Goal: Information Seeking & Learning: Learn about a topic

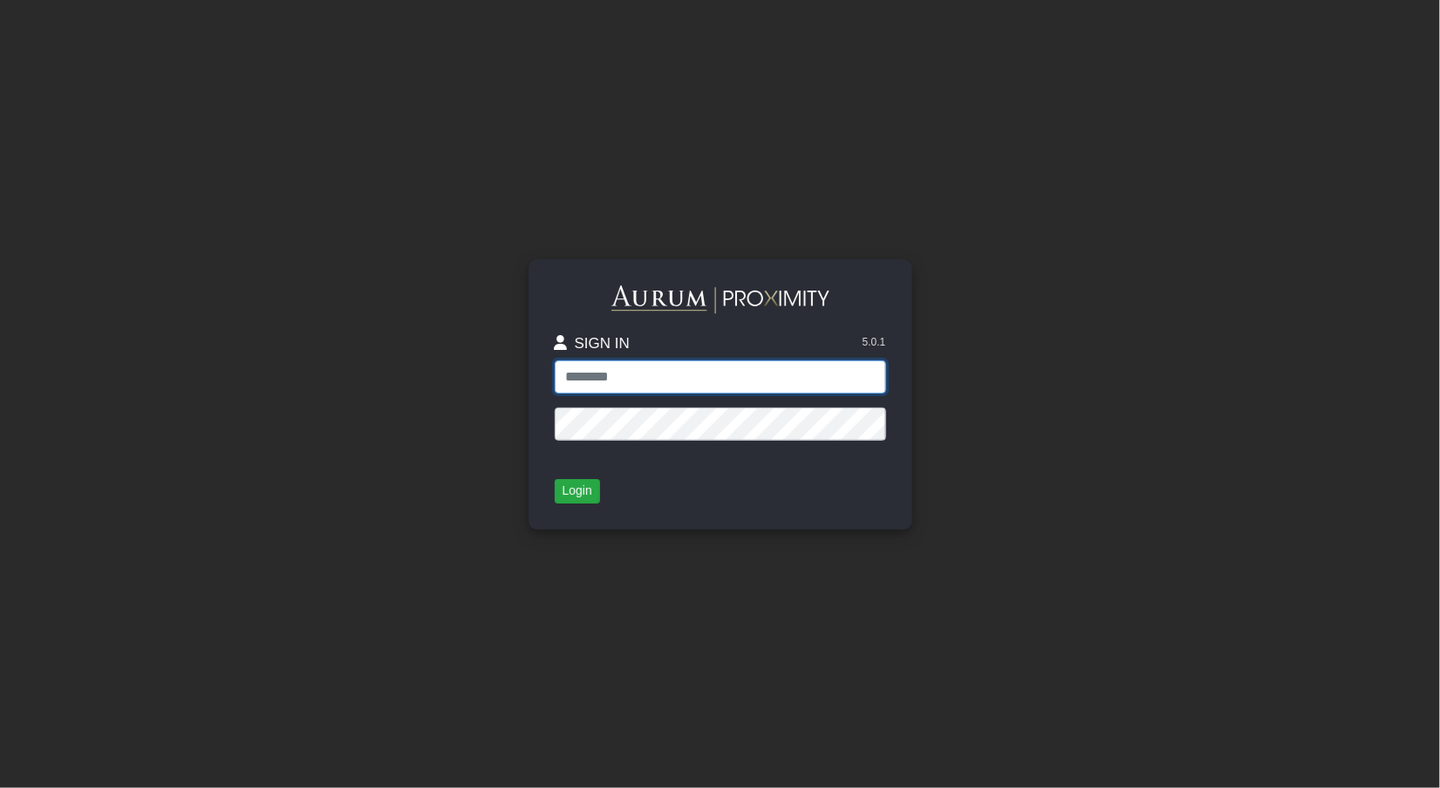
type input "**********"
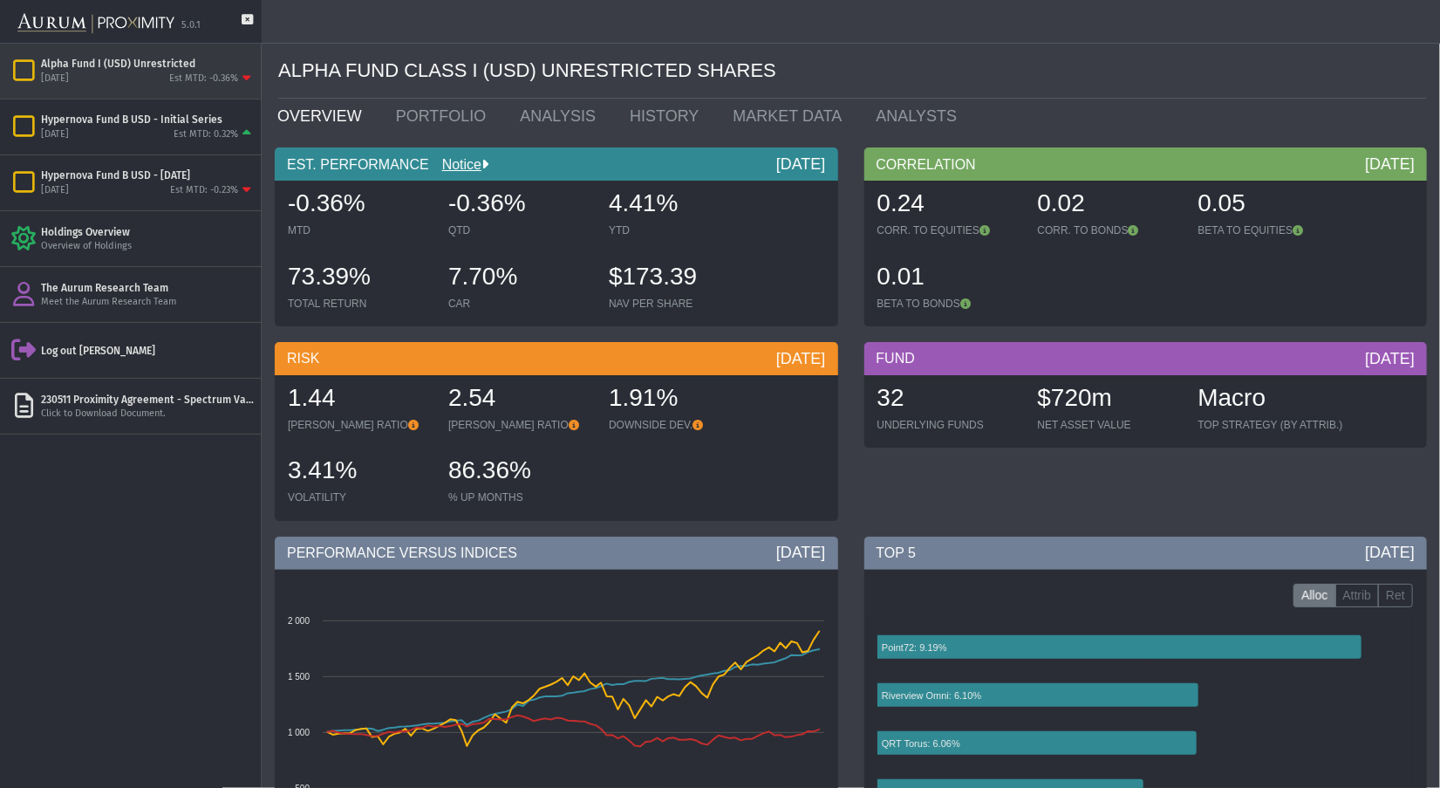
click at [147, 57] on div "Alpha Fund I (USD) Unrestricted" at bounding box center [148, 64] width 214 height 14
click at [398, 115] on link "PORTFOLIO" at bounding box center [445, 116] width 125 height 35
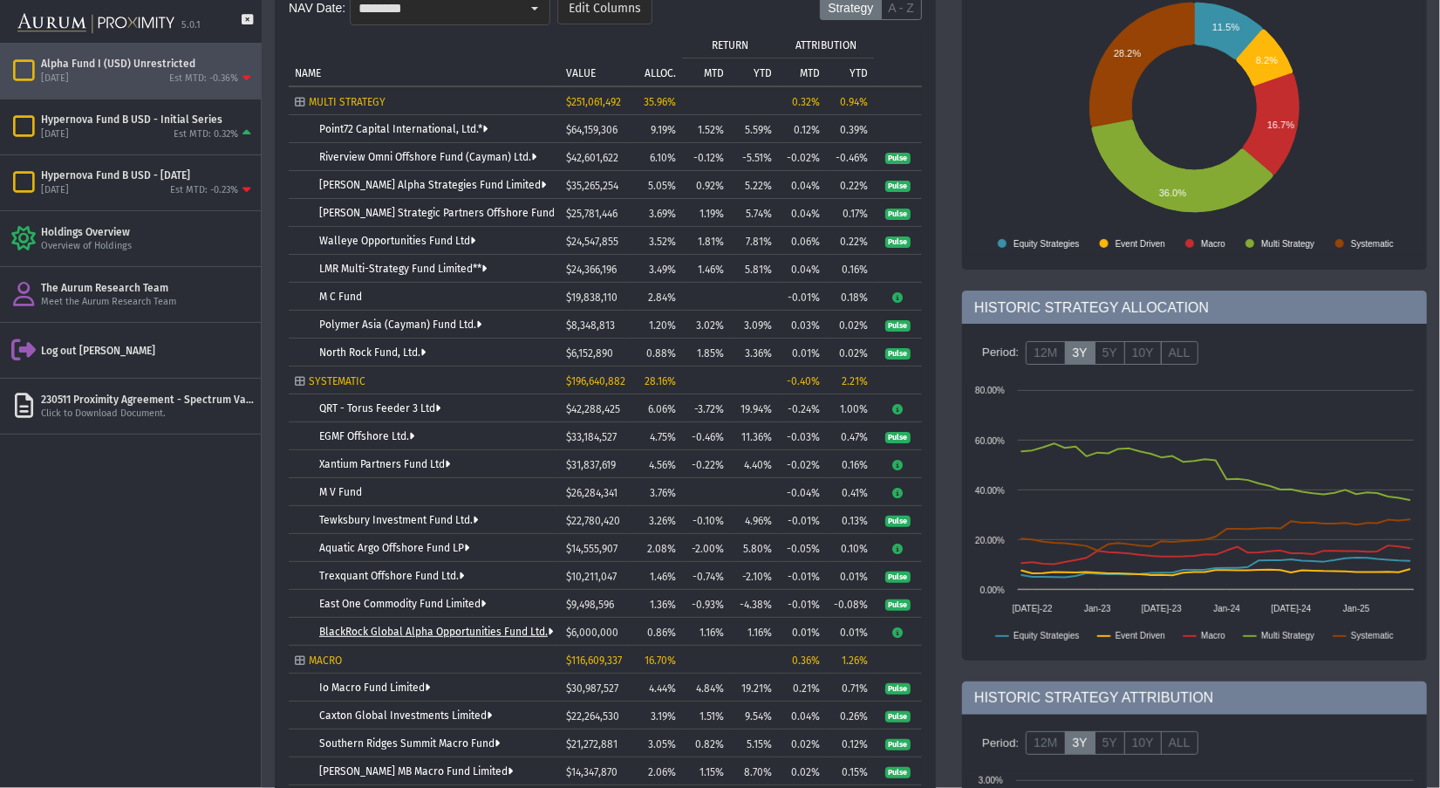
scroll to position [201, 0]
click at [468, 632] on link "BlackRock Global Alpha Opportunities Fund Ltd." at bounding box center [436, 631] width 234 height 12
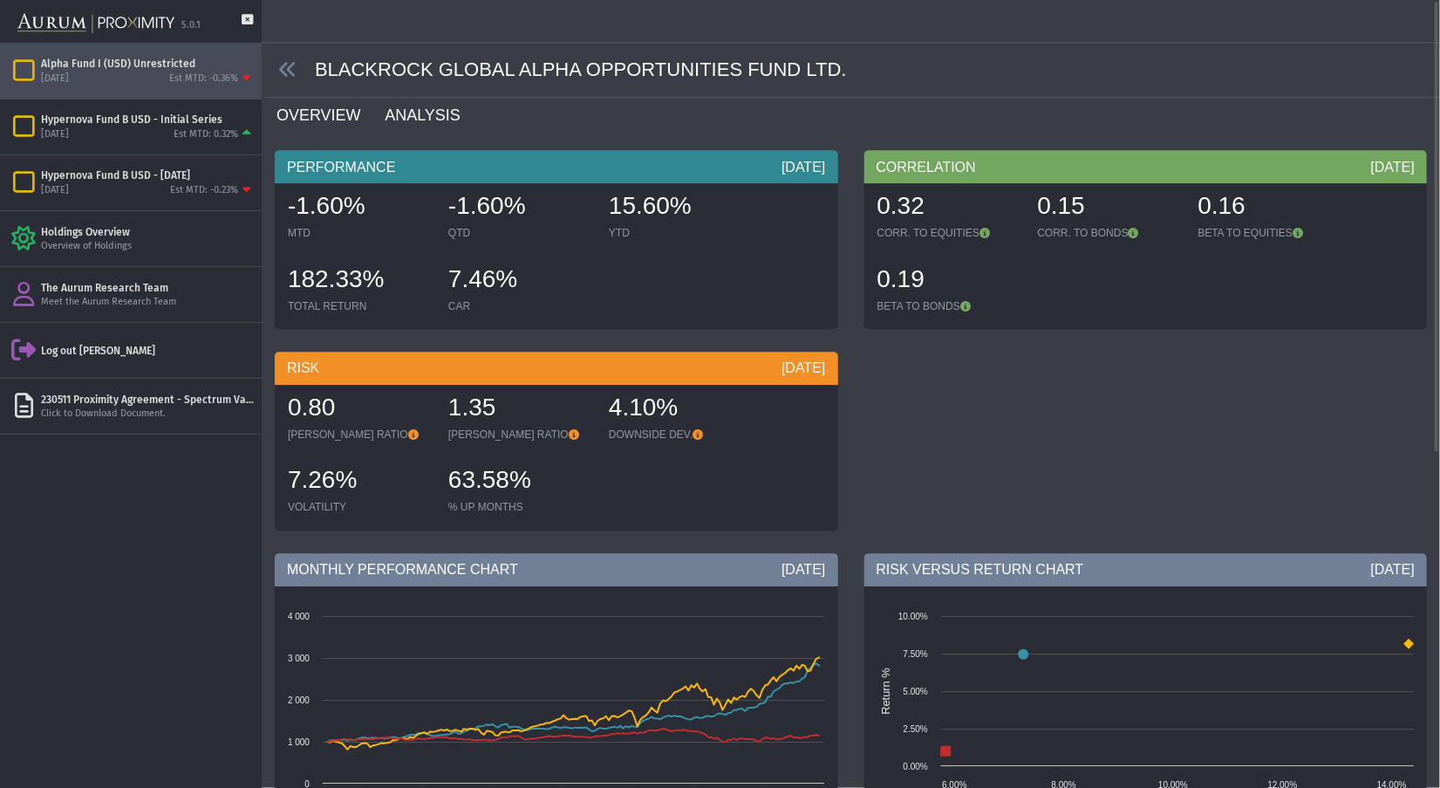
click at [398, 116] on link "ANALYSIS" at bounding box center [432, 115] width 99 height 35
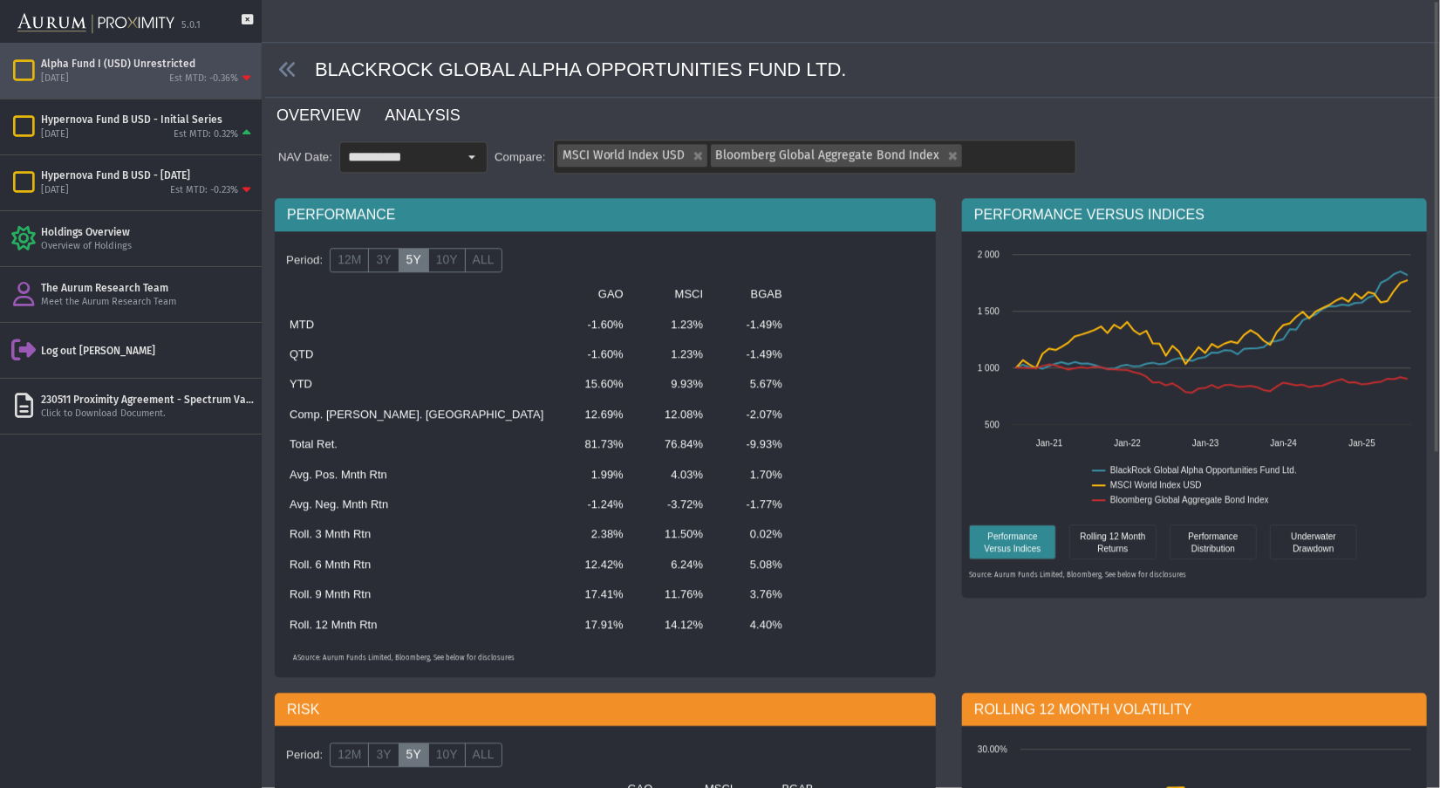
scroll to position [1, 0]
click at [303, 119] on link "OVERVIEW" at bounding box center [329, 115] width 108 height 35
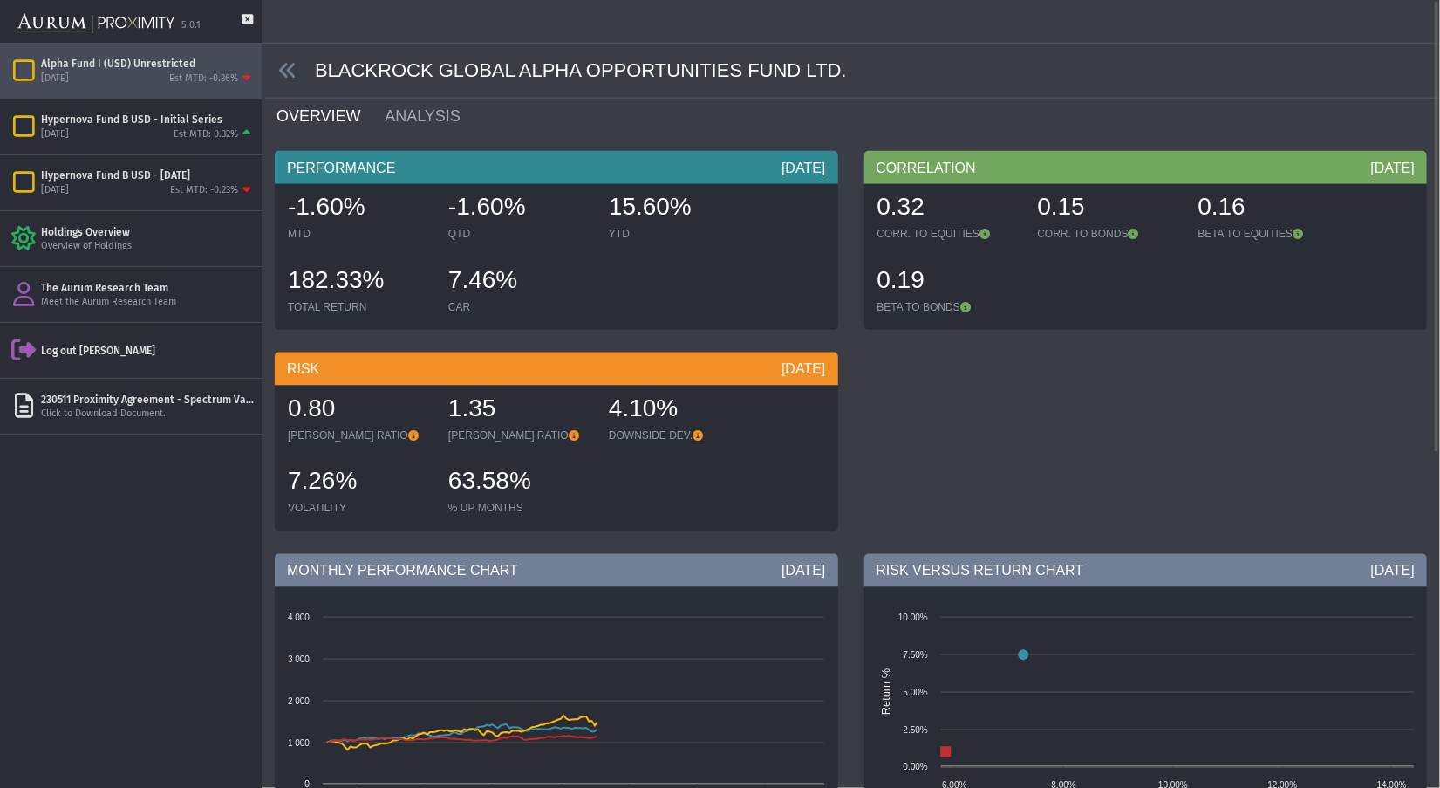
click at [302, 71] on span at bounding box center [290, 70] width 50 height 20
click at [291, 74] on icon at bounding box center [287, 69] width 19 height 19
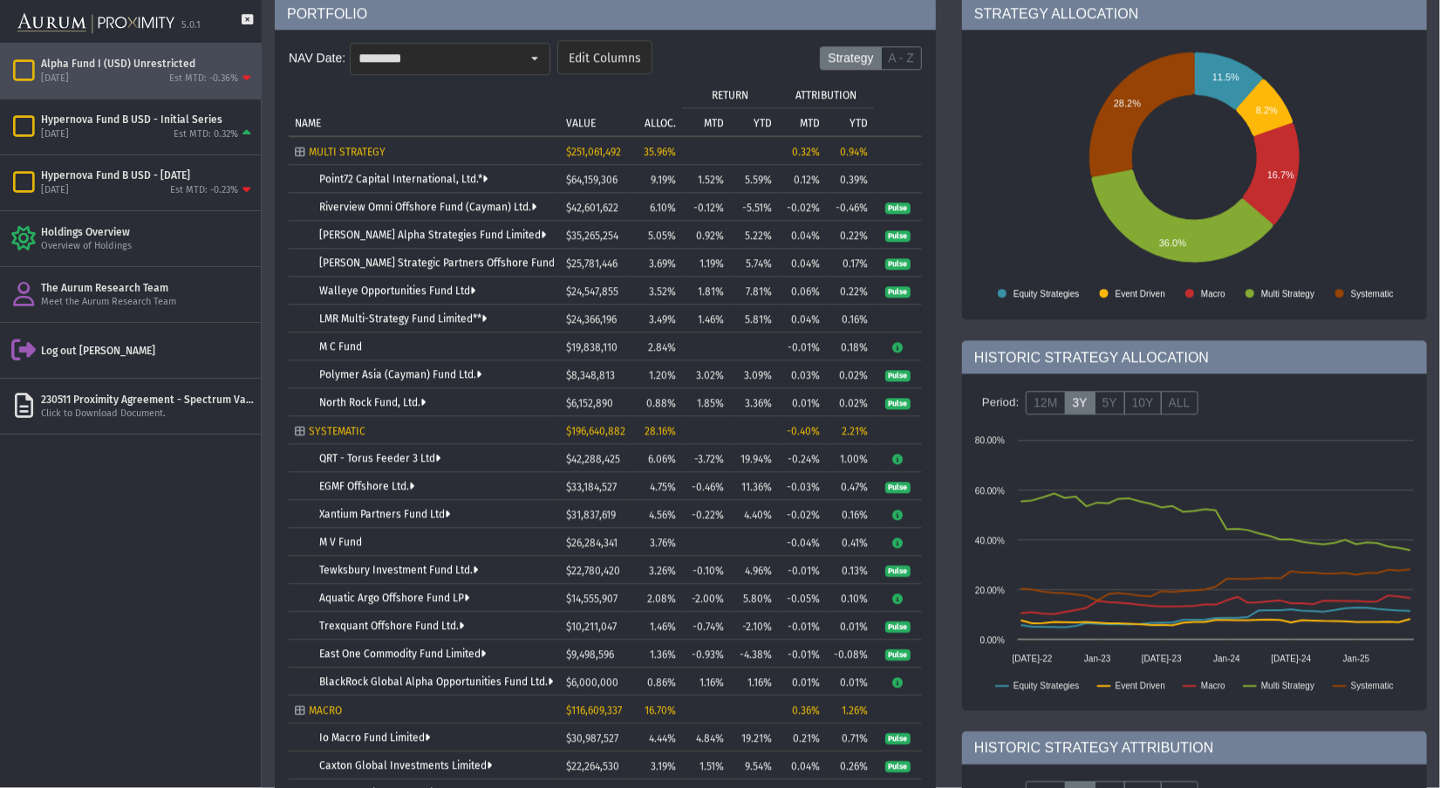
scroll to position [151, 0]
click at [895, 352] on icon "Tree list with 37 rows and 10 columns. Press Ctrl + right arrow to expand the f…" at bounding box center [897, 347] width 13 height 10
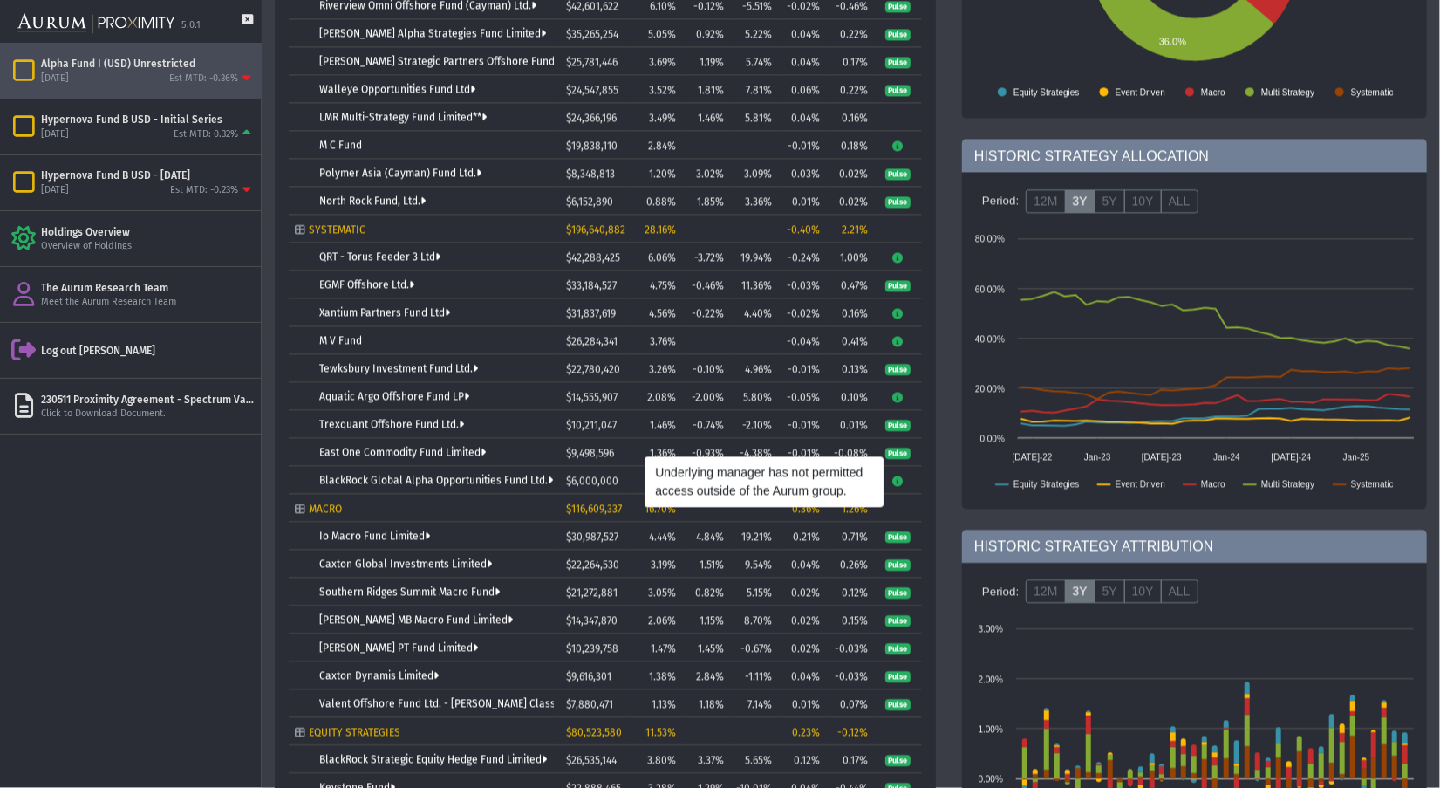
scroll to position [402, 0]
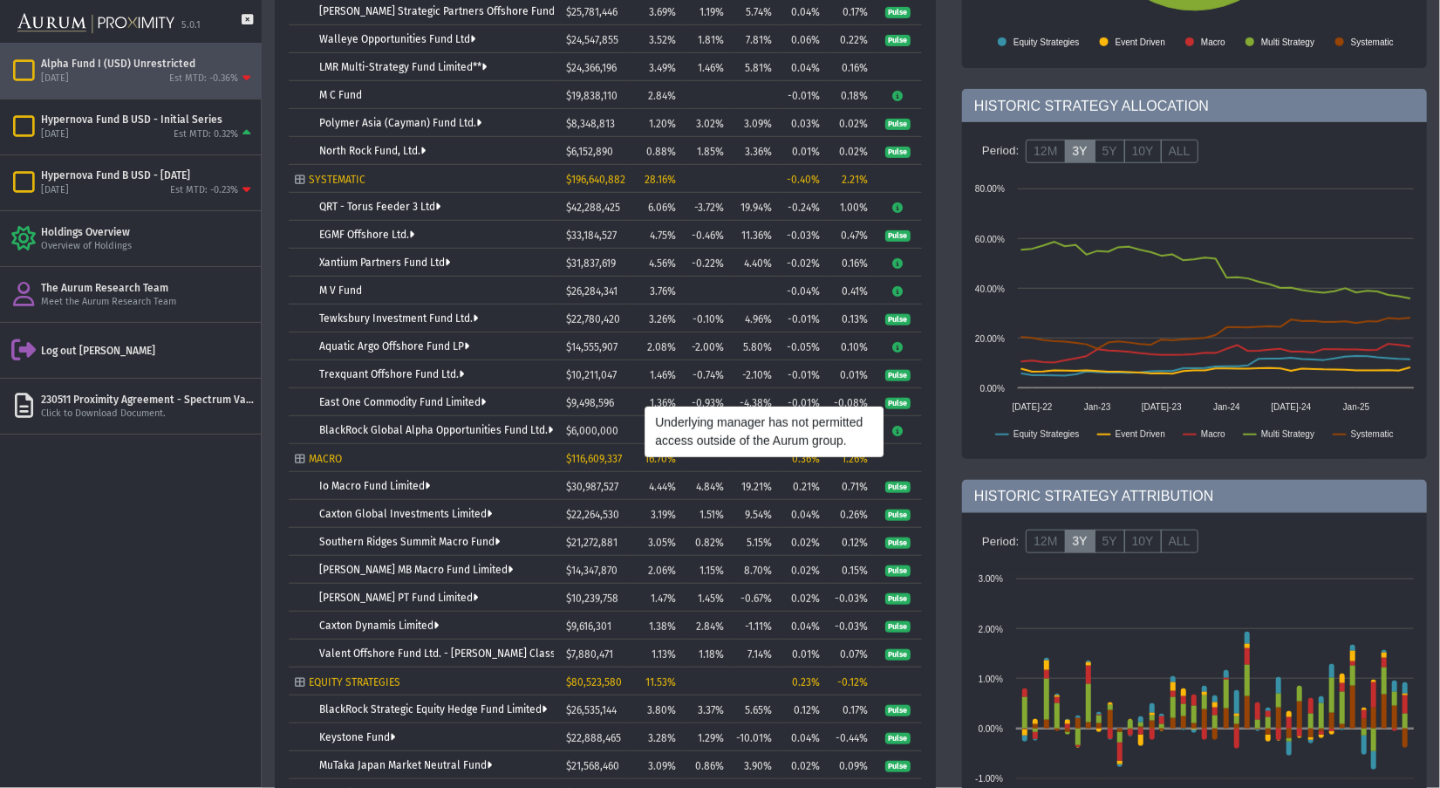
click at [290, 419] on td "BlackRock Global Alpha Opportunities Fund Ltd." at bounding box center [424, 430] width 271 height 28
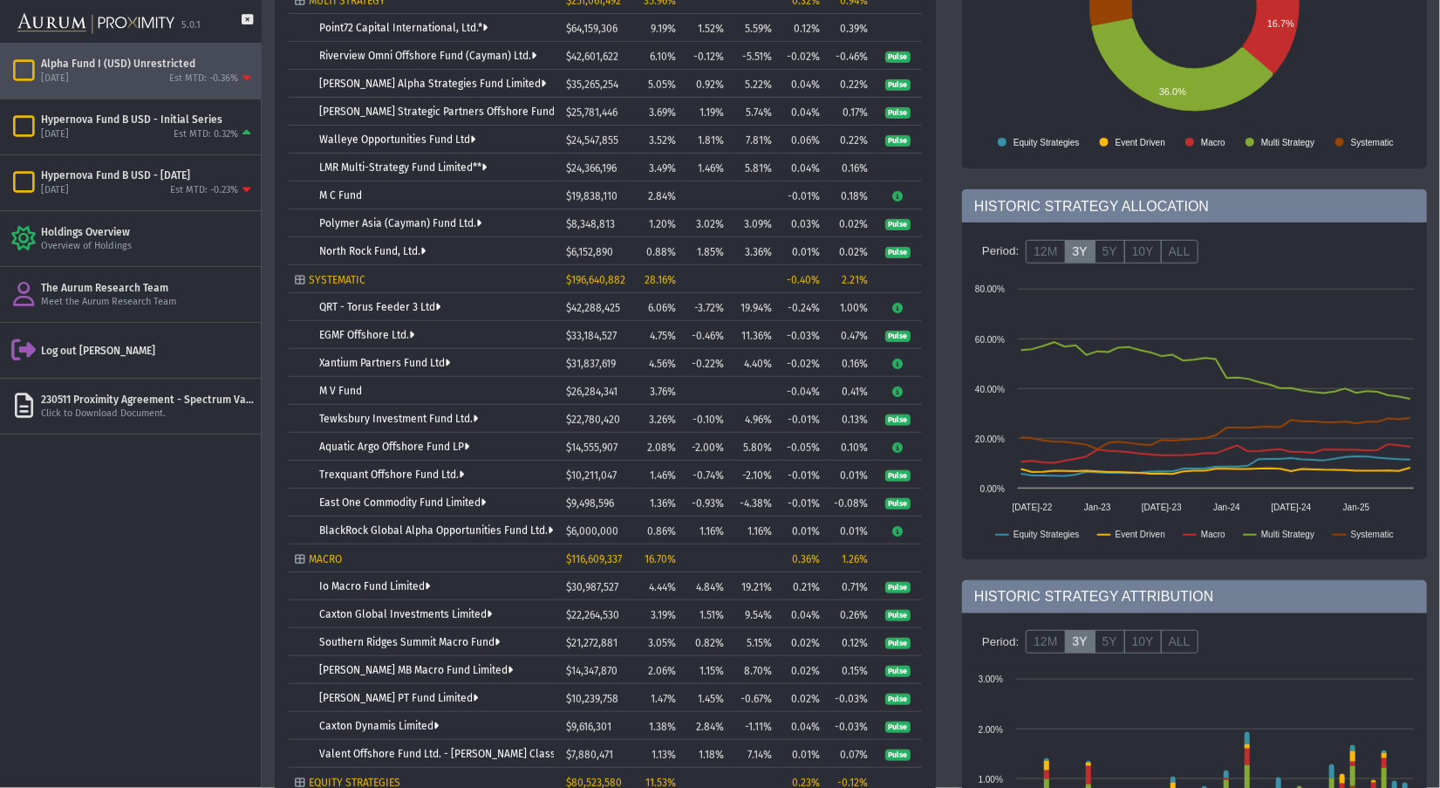
scroll to position [203, 0]
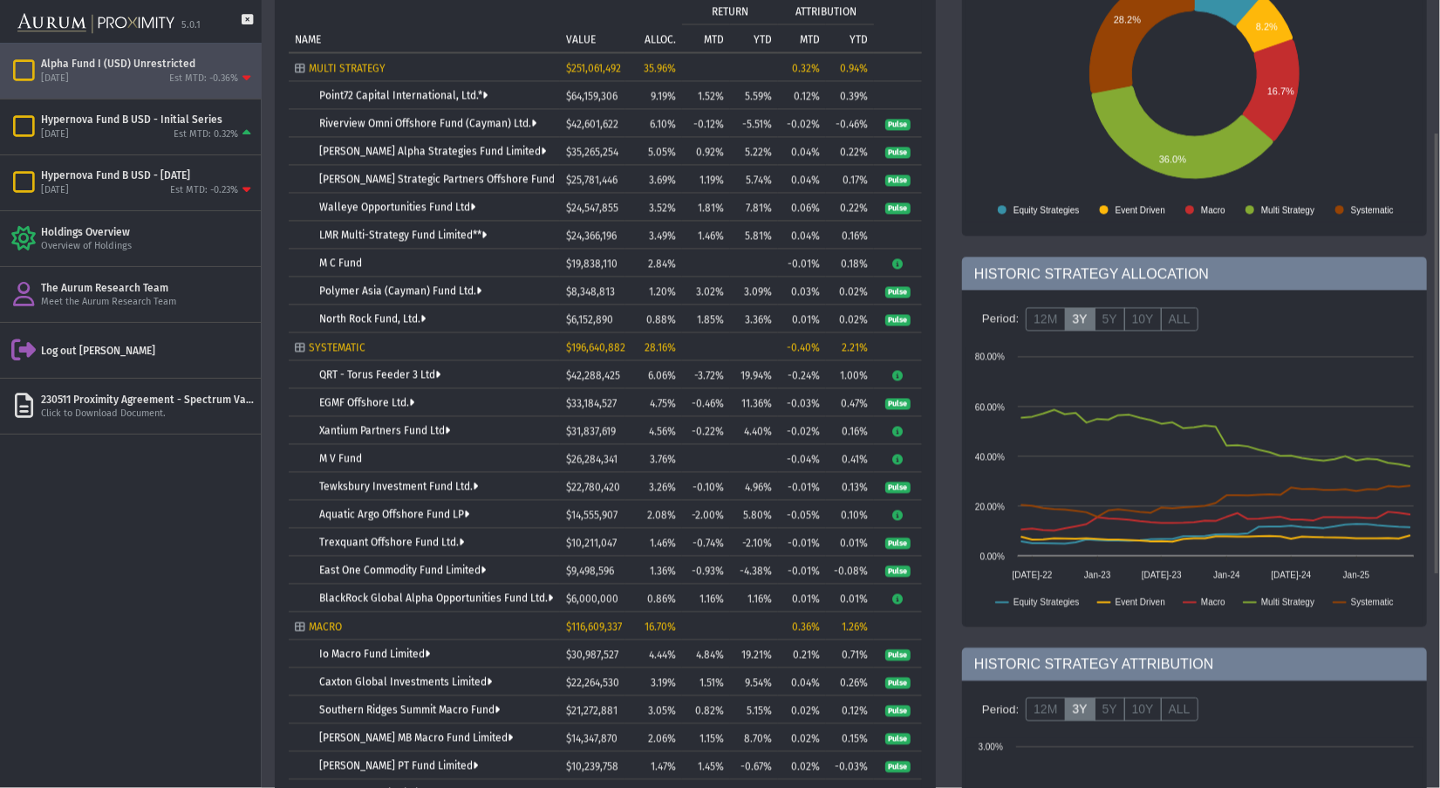
drag, startPoint x: 293, startPoint y: 625, endPoint x: 525, endPoint y: 604, distance: 233.1
click at [525, 604] on body "5.0.1 Pull down to refresh... Release to refresh... Refreshing... Alpha Fund I …" at bounding box center [720, 394] width 1440 height 788
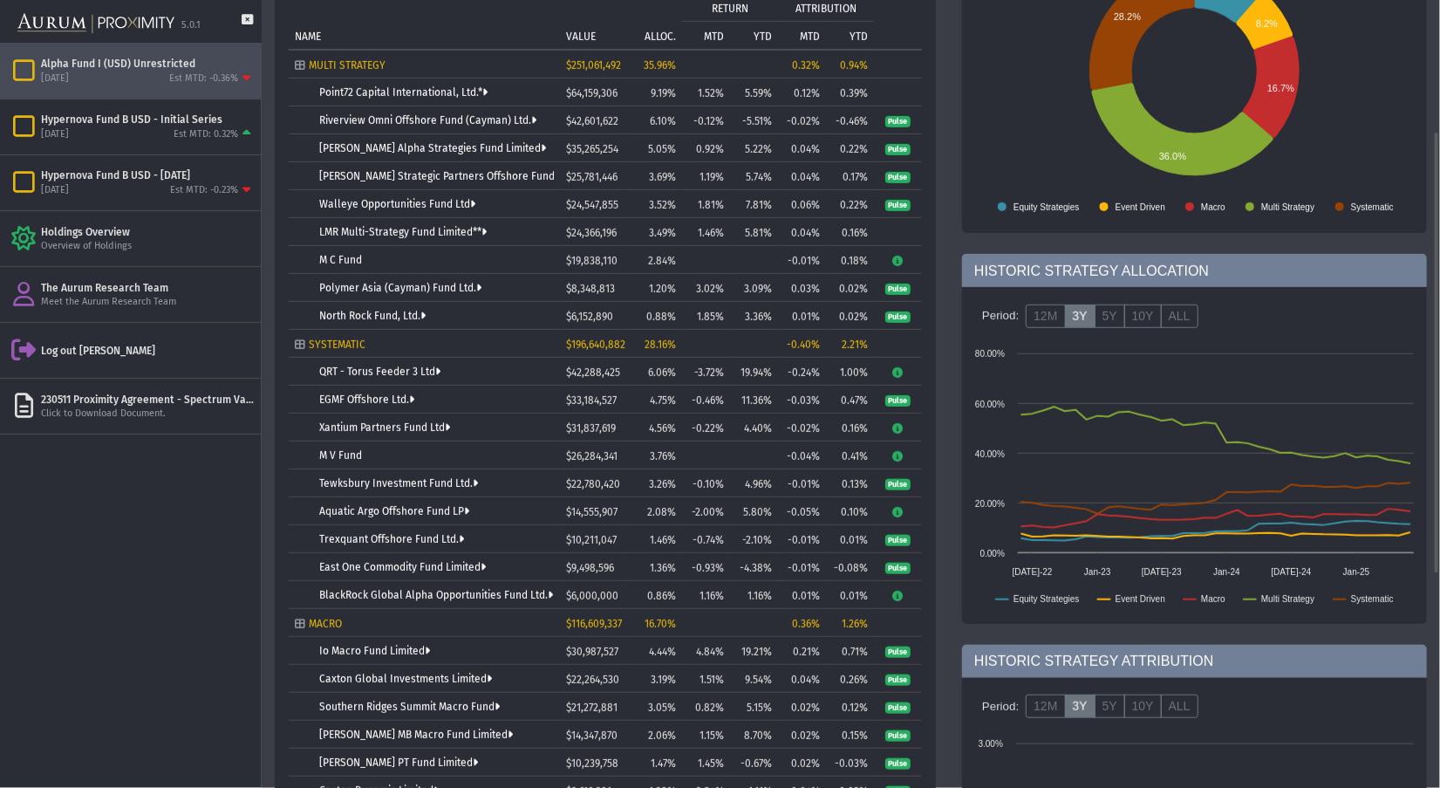
scroll to position [232, 0]
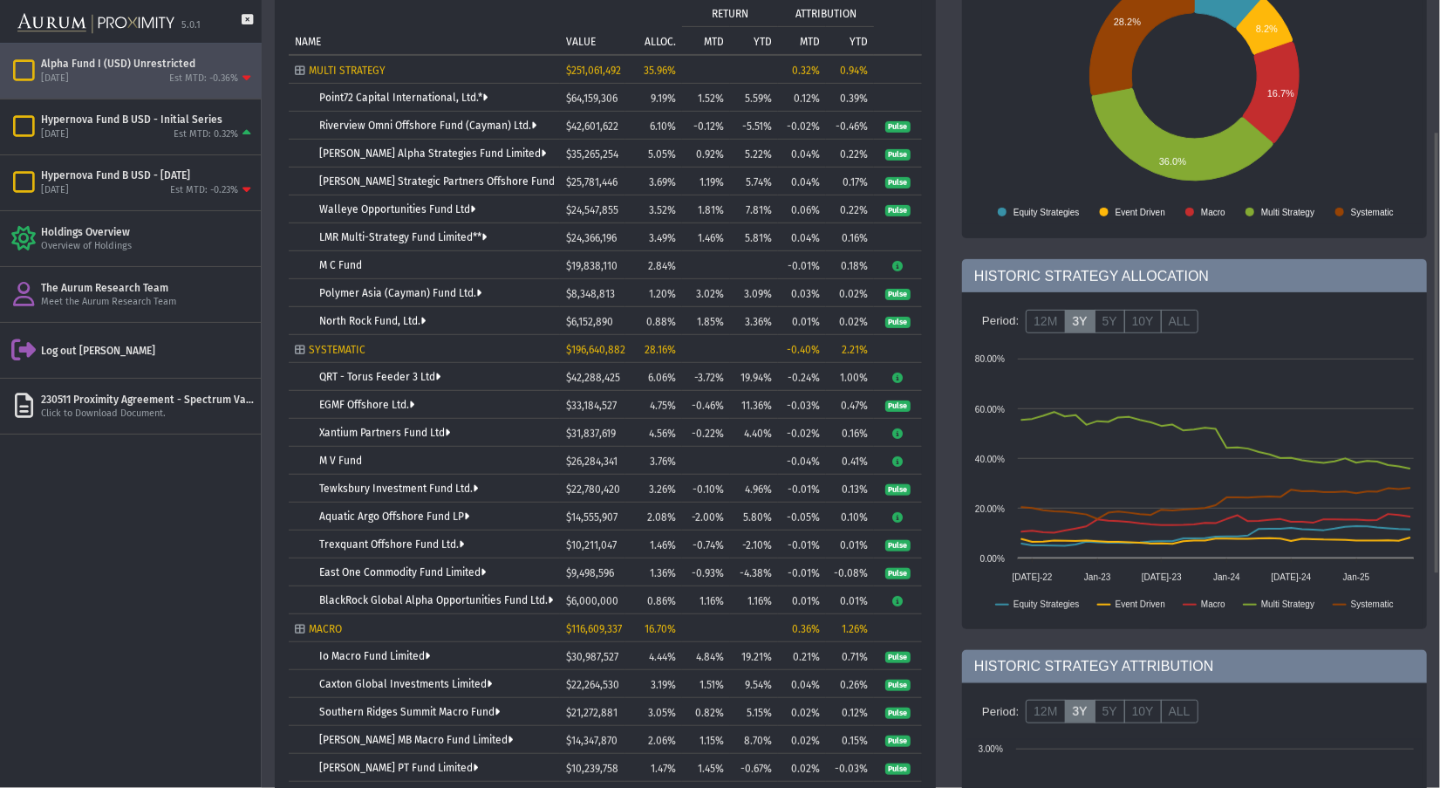
drag, startPoint x: 289, startPoint y: 594, endPoint x: 514, endPoint y: 587, distance: 225.2
click at [514, 587] on body "5.0.1 Pull down to refresh... Release to refresh... Refreshing... Alpha Fund I …" at bounding box center [720, 394] width 1440 height 788
drag, startPoint x: 307, startPoint y: 596, endPoint x: 527, endPoint y: 591, distance: 219.9
click at [527, 591] on td "BlackRock Global Alpha Opportunities Fund Ltd." at bounding box center [424, 599] width 271 height 28
